Goal: Task Accomplishment & Management: Use online tool/utility

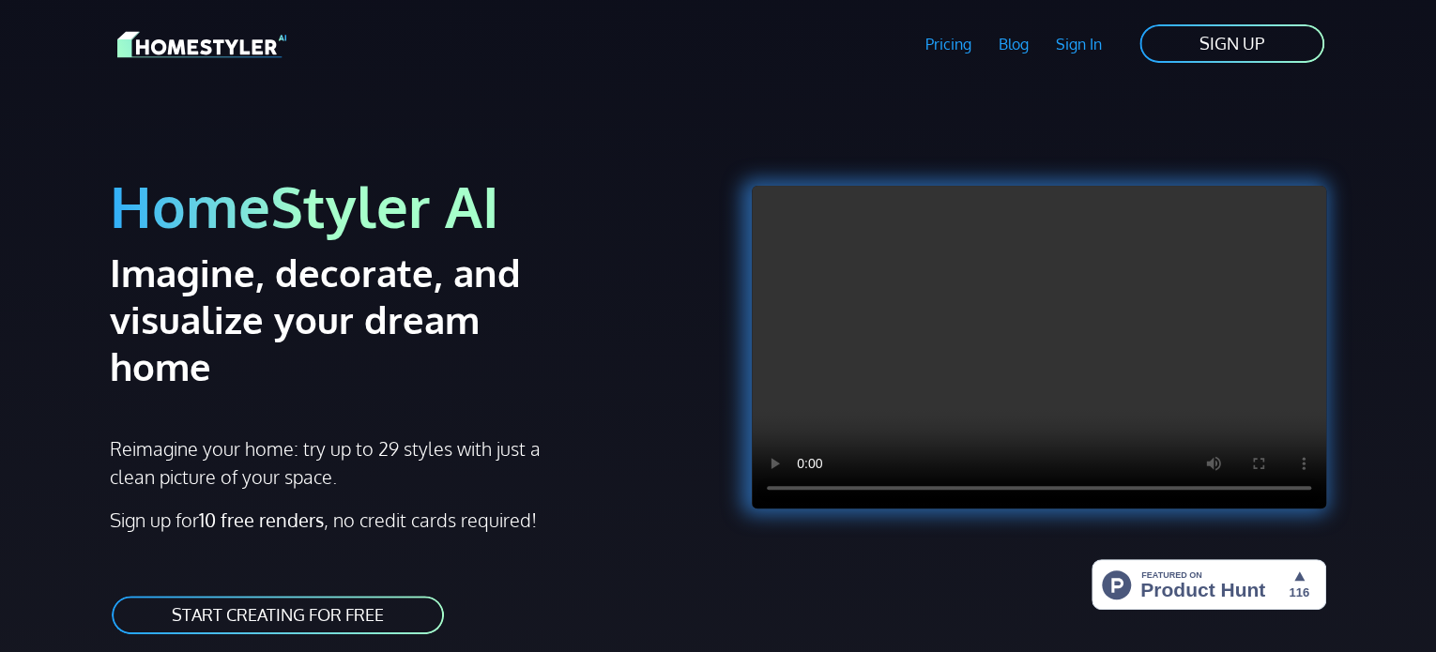
click at [353, 594] on link "START CREATING FOR FREE" at bounding box center [278, 615] width 336 height 42
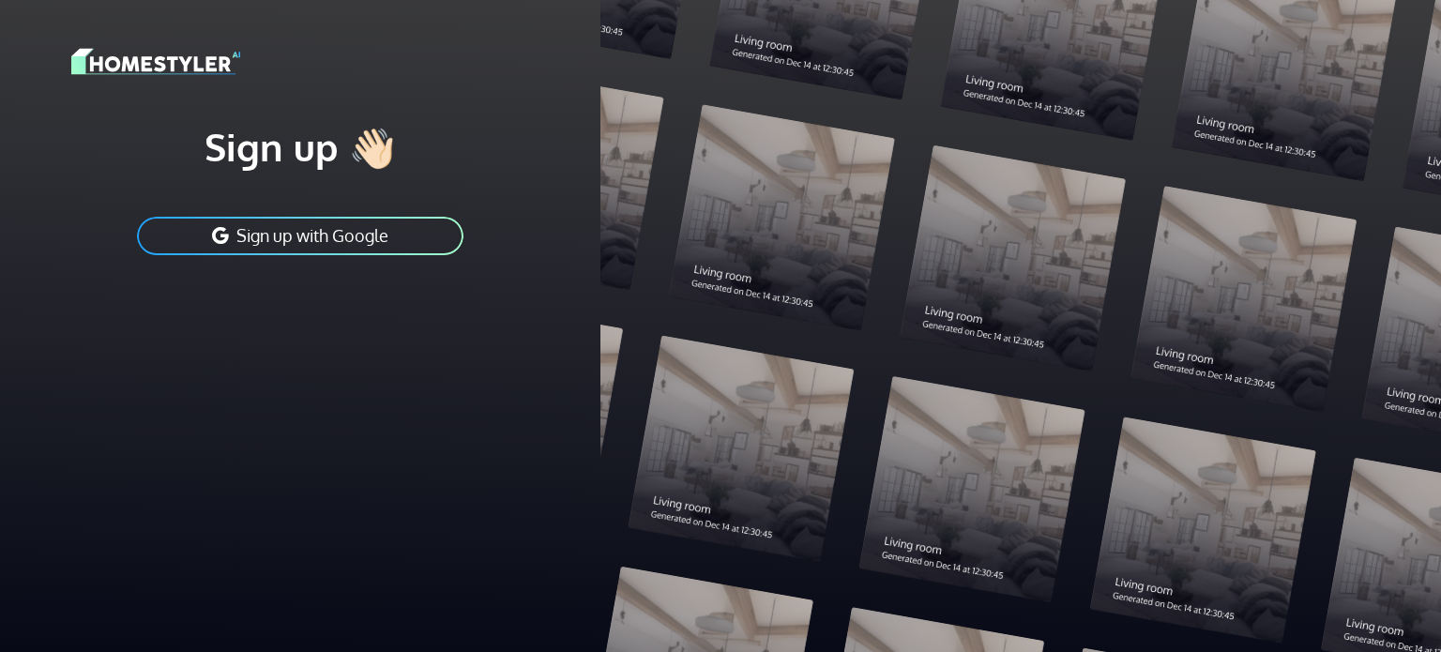
click at [362, 230] on button "Sign up with Google" at bounding box center [300, 236] width 330 height 42
